Goal: Communication & Community: Answer question/provide support

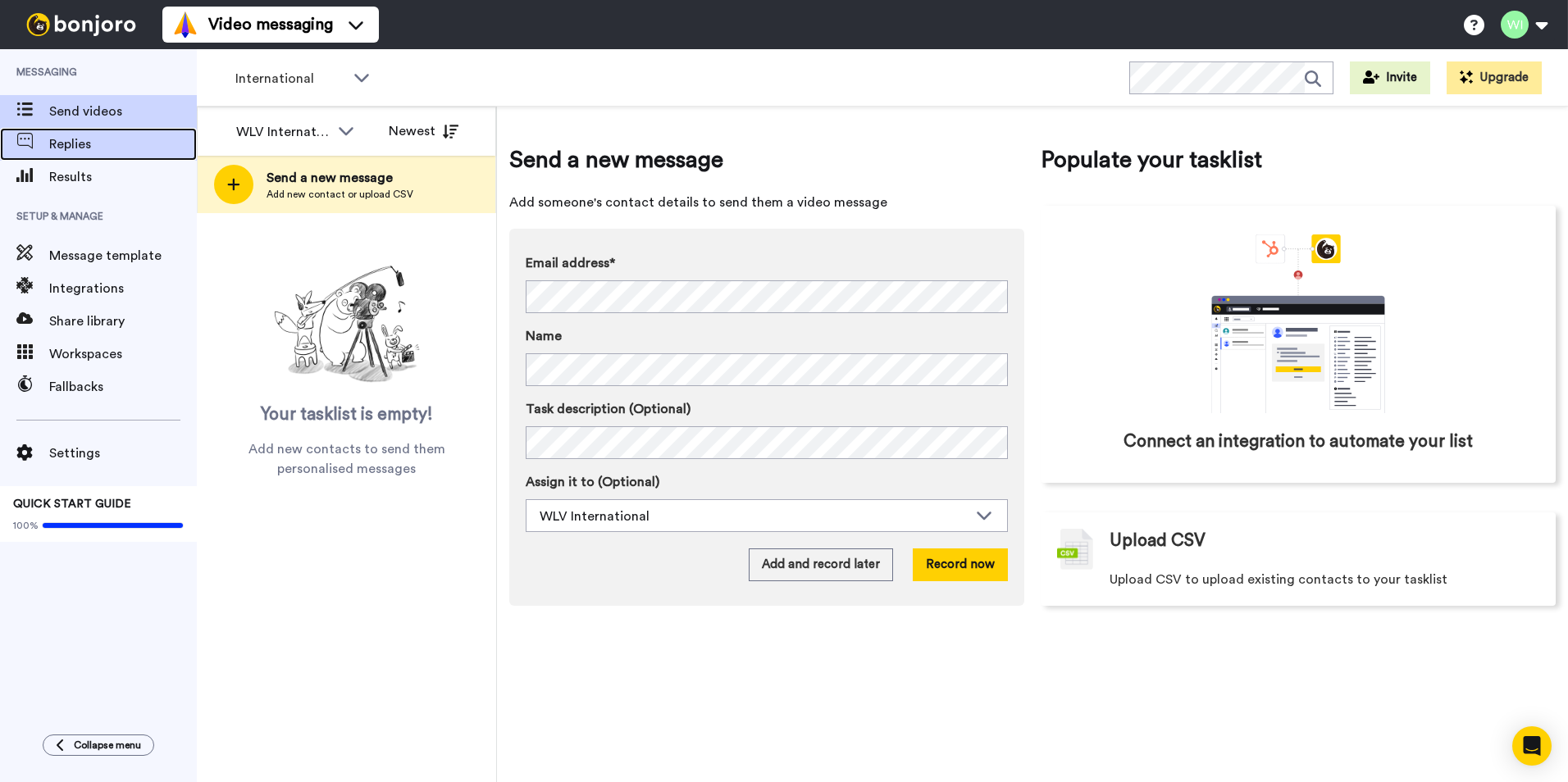
click at [111, 149] on span "Replies" at bounding box center [123, 144] width 147 height 19
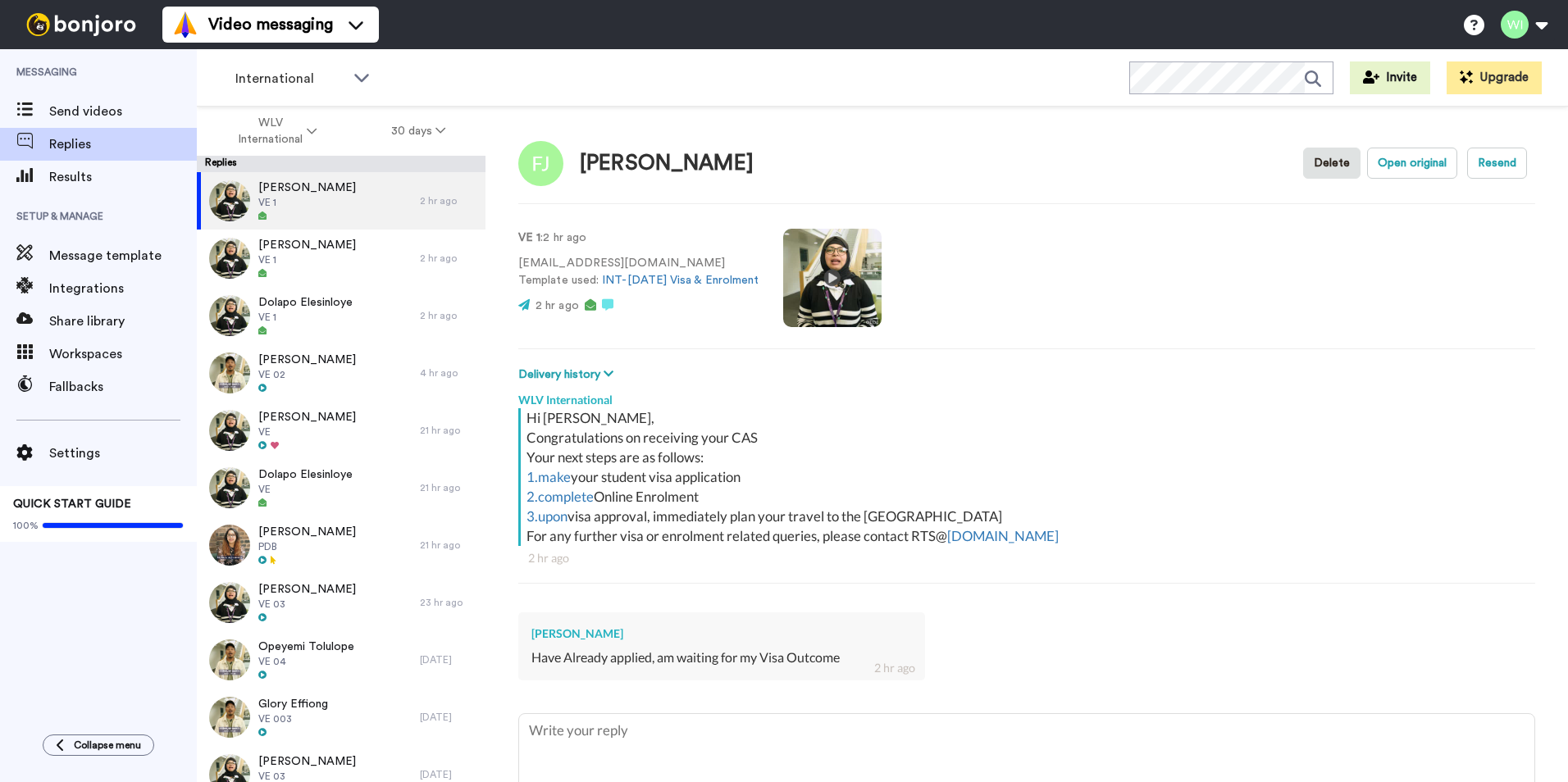
type textarea "x"
